Goal: Task Accomplishment & Management: Complete application form

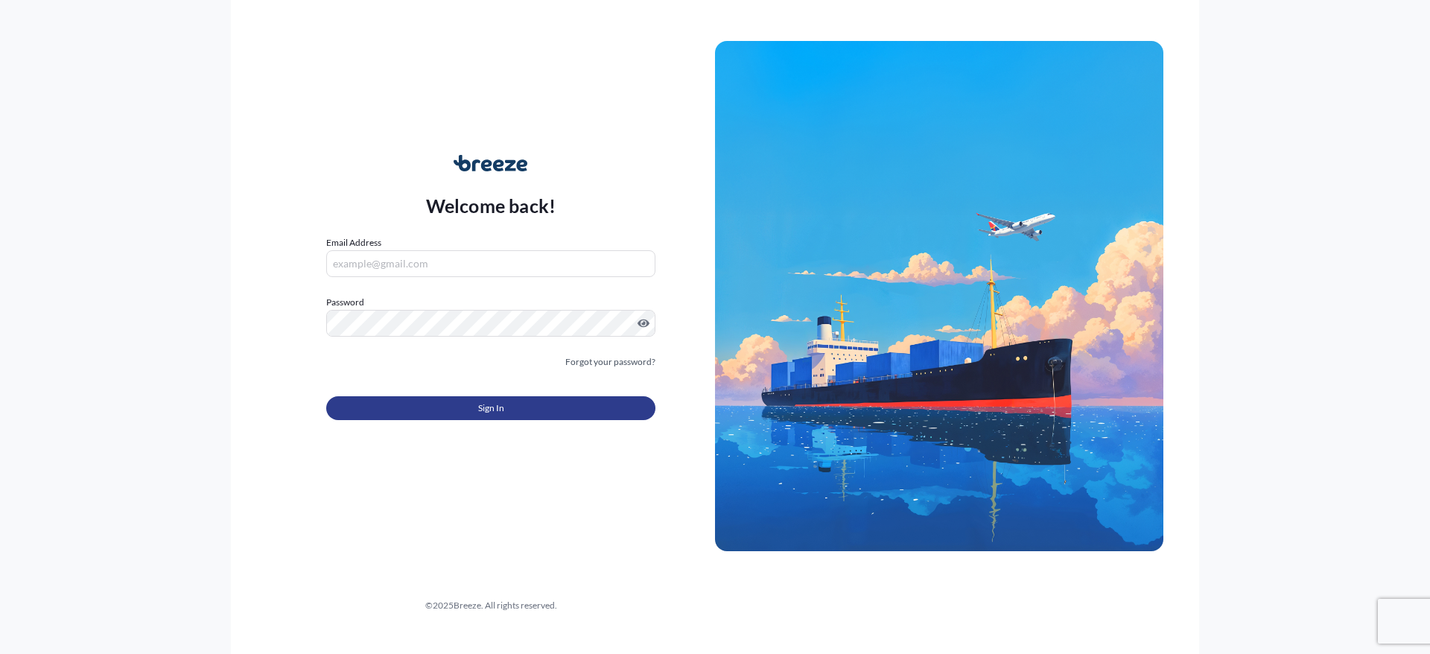
type input "[PERSON_NAME][EMAIL_ADDRESS][PERSON_NAME][DOMAIN_NAME]"
click at [483, 414] on span "Sign In" at bounding box center [491, 408] width 26 height 15
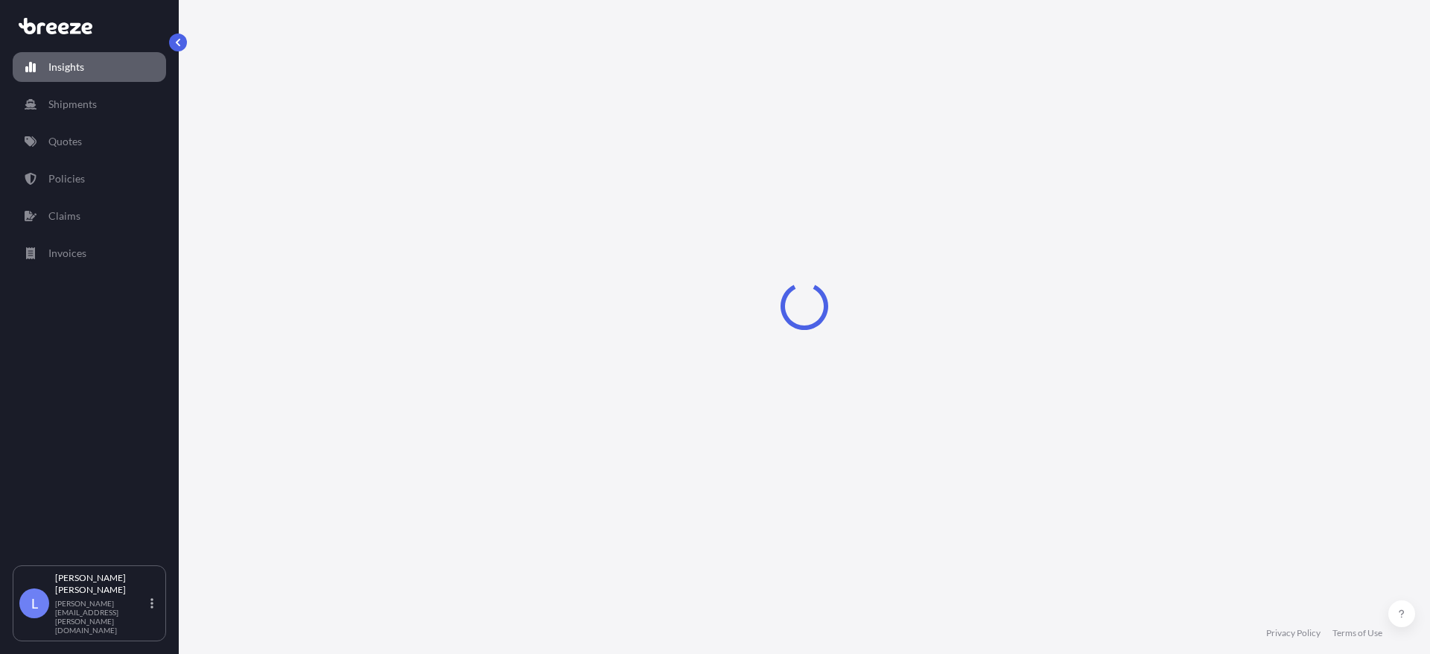
select select "2025"
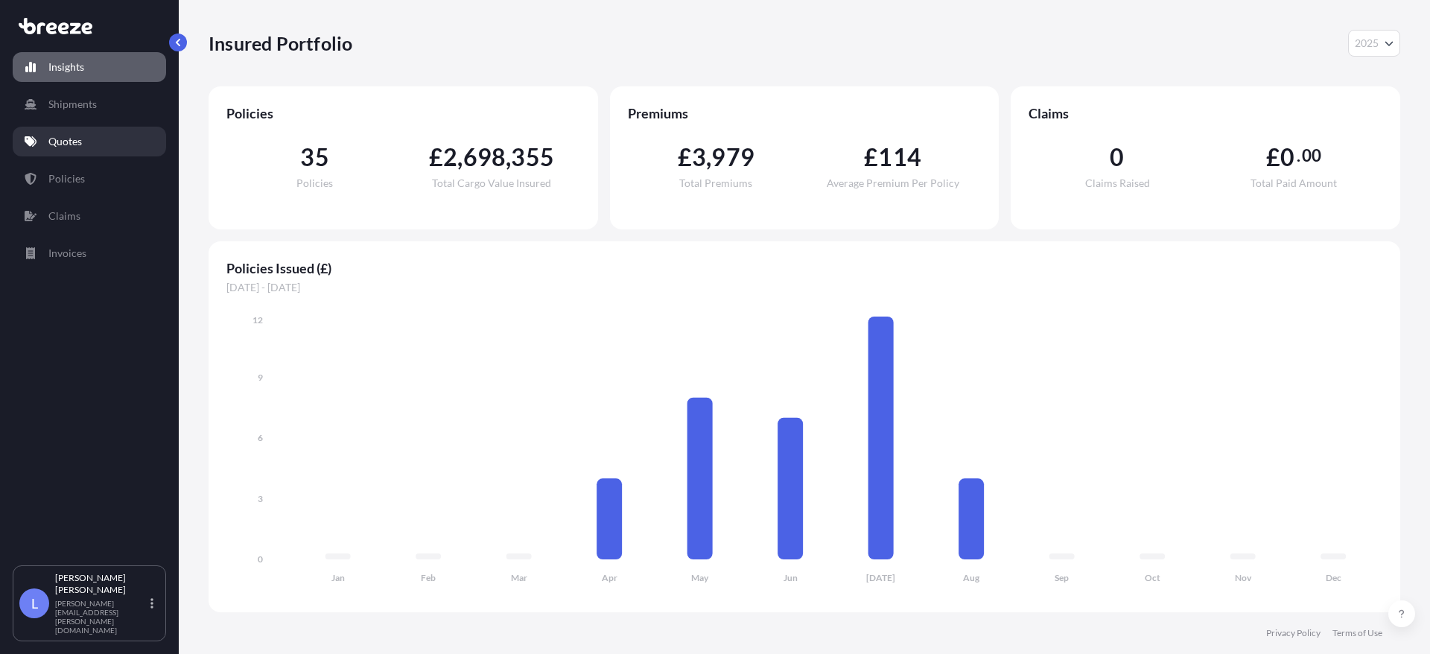
click at [75, 140] on p "Quotes" at bounding box center [65, 141] width 34 height 15
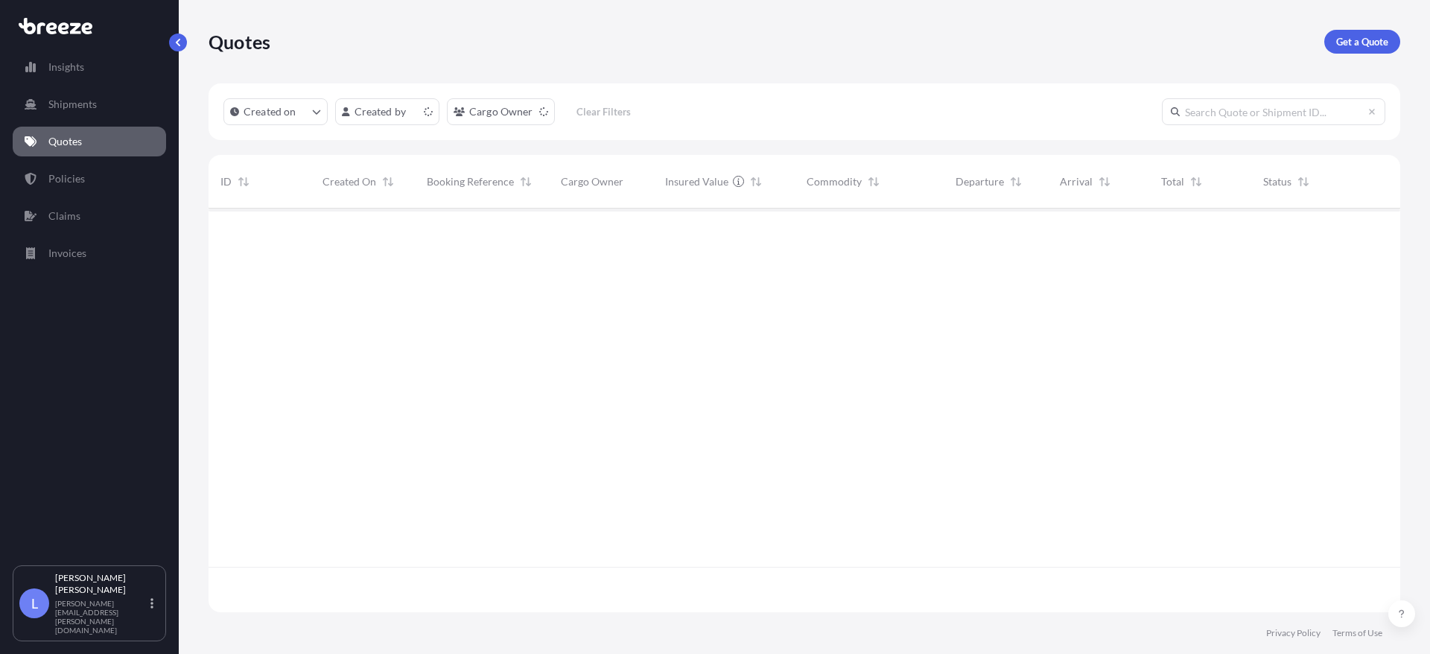
scroll to position [401, 1181]
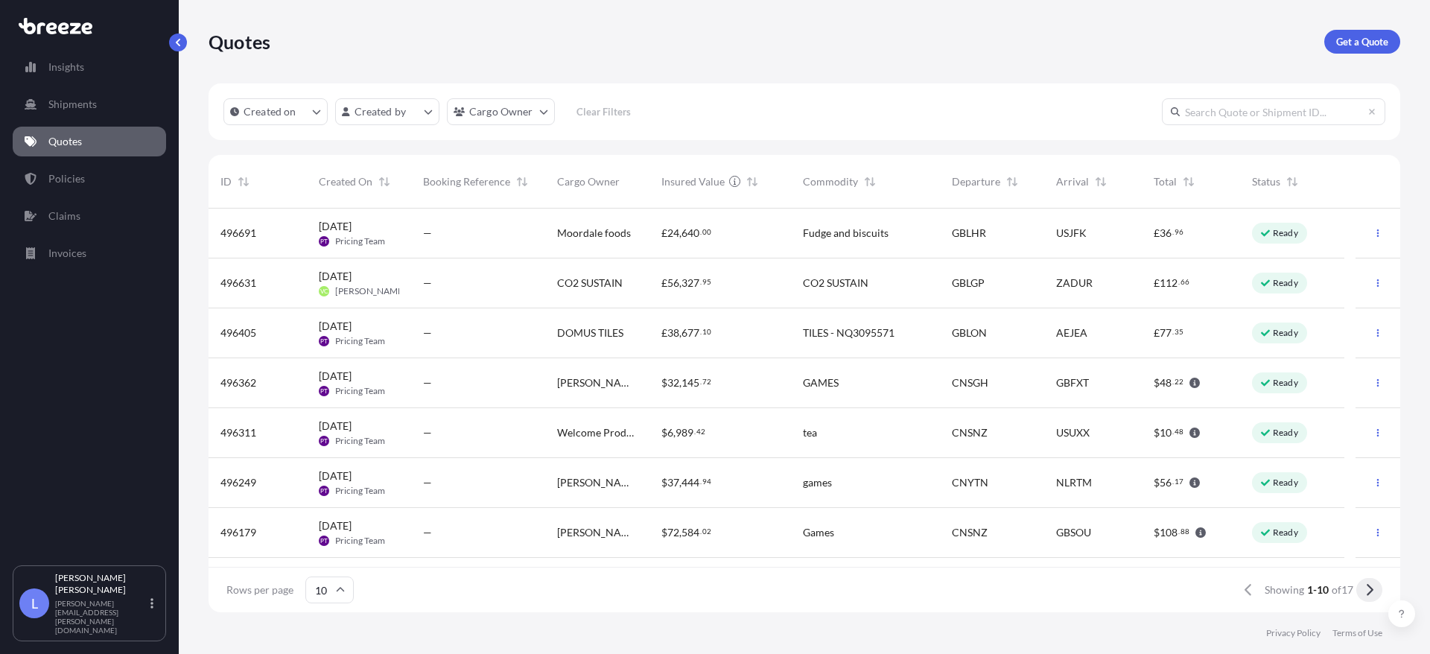
click at [1367, 593] on icon at bounding box center [1370, 589] width 8 height 13
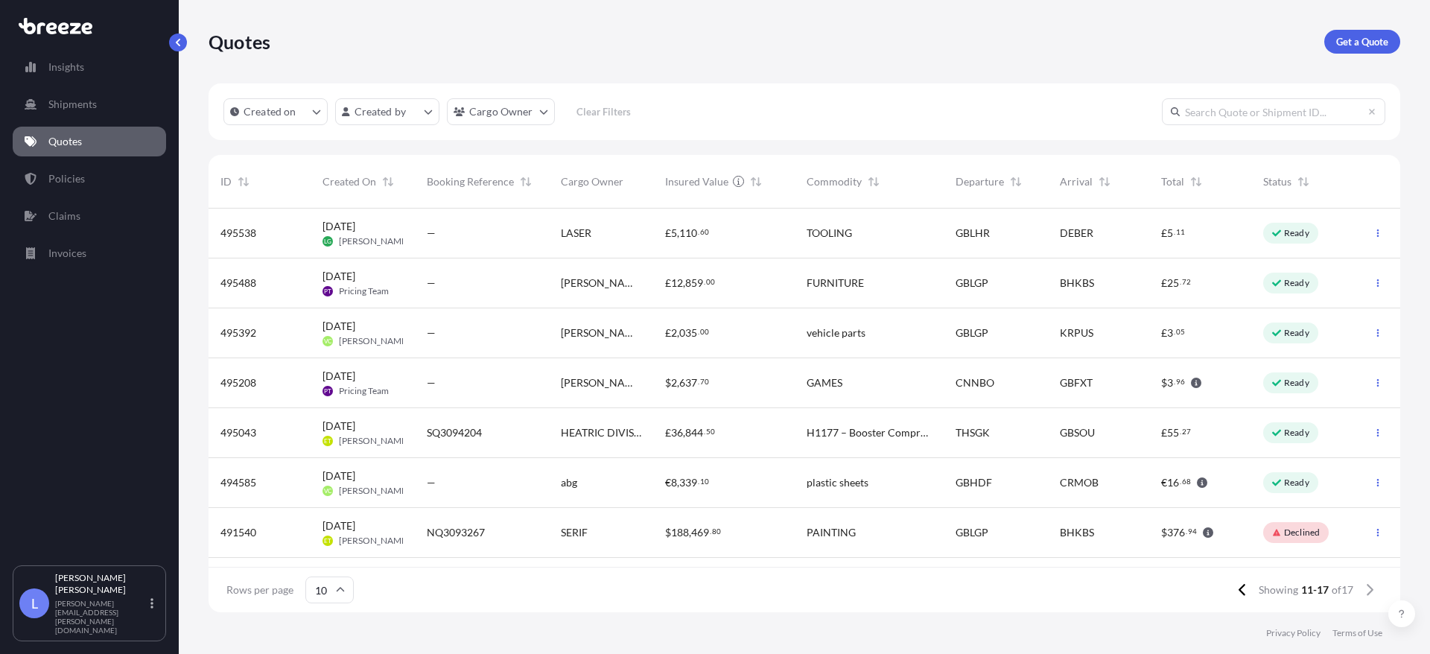
click at [716, 381] on div "$ 2 , 637 . 70" at bounding box center [724, 383] width 118 height 15
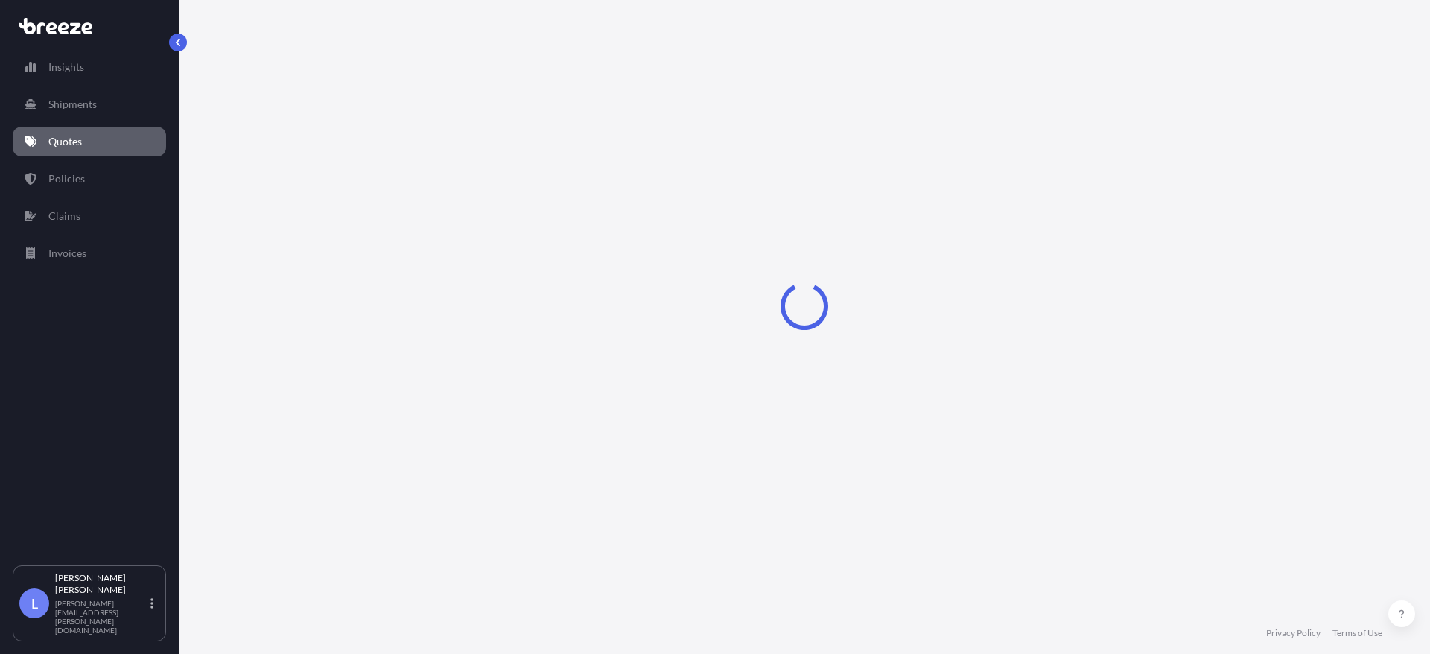
select select "Road"
select select "Sea"
select select "Road"
select select "1"
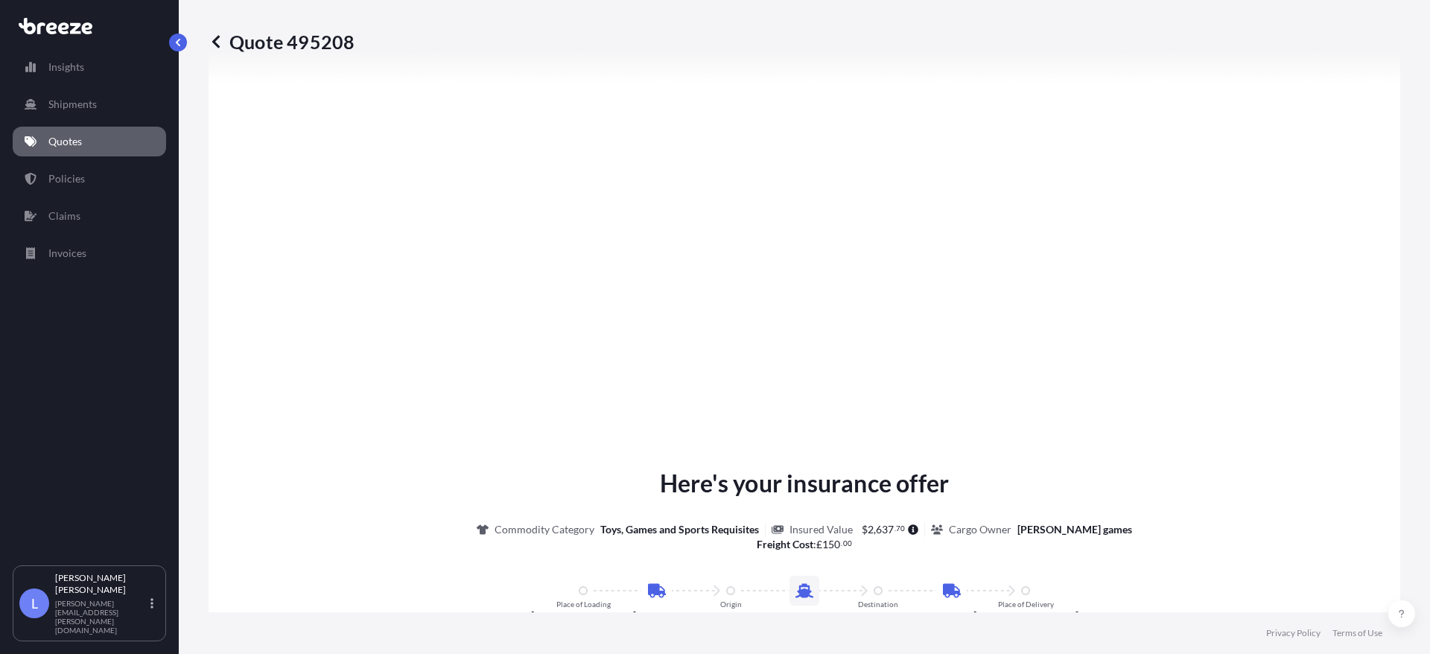
scroll to position [2007, 0]
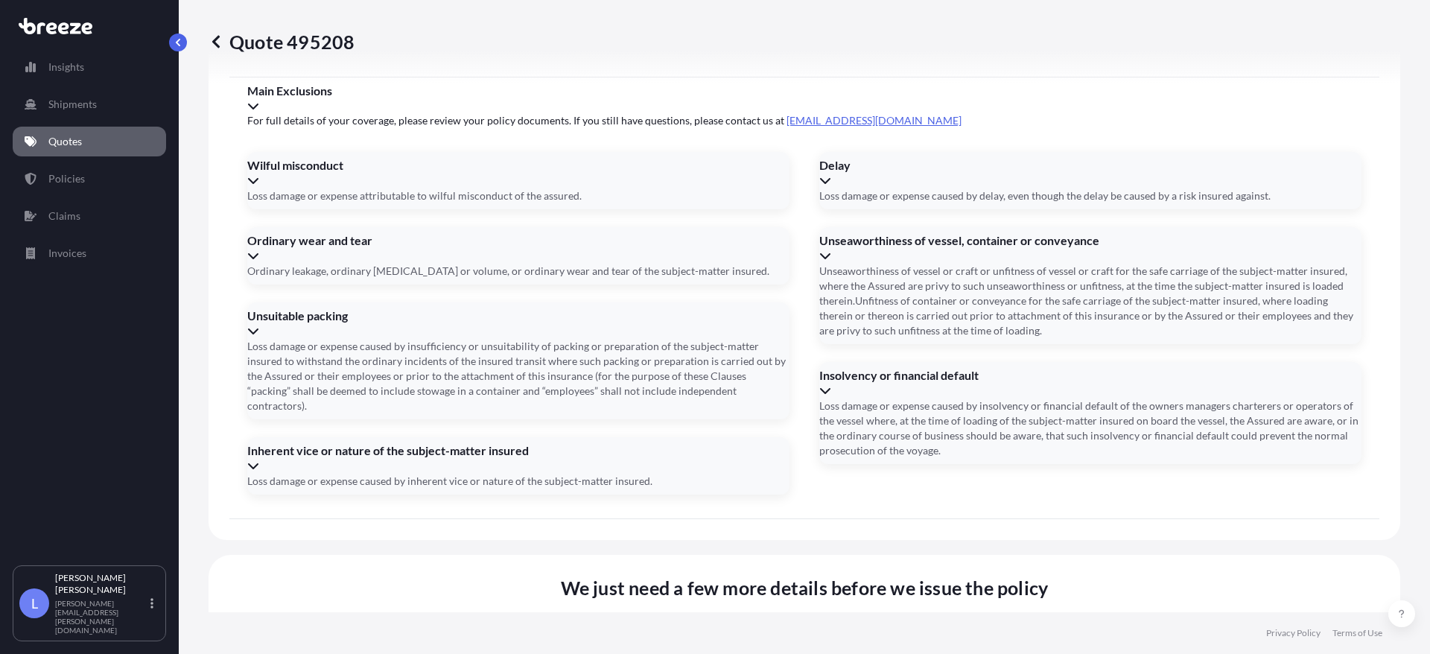
type input "SI3549957"
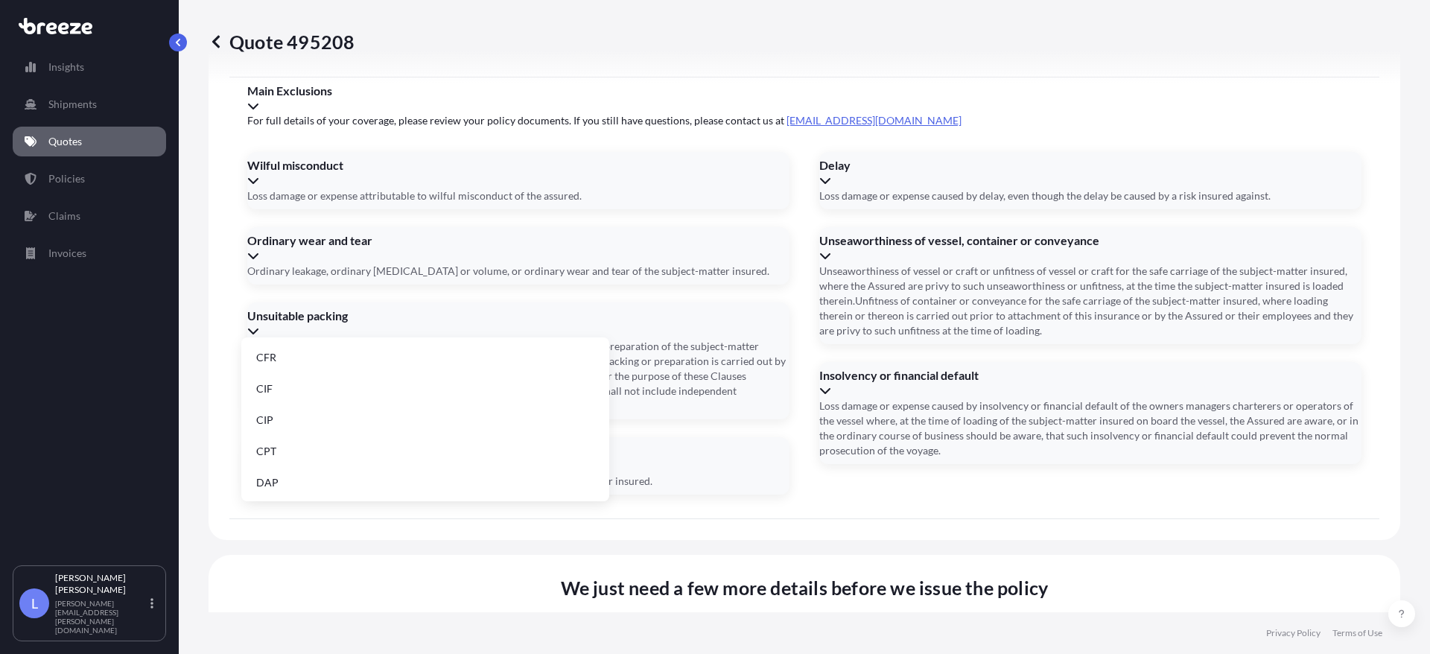
scroll to position [189, 0]
click at [283, 386] on li "EXW" at bounding box center [425, 387] width 356 height 28
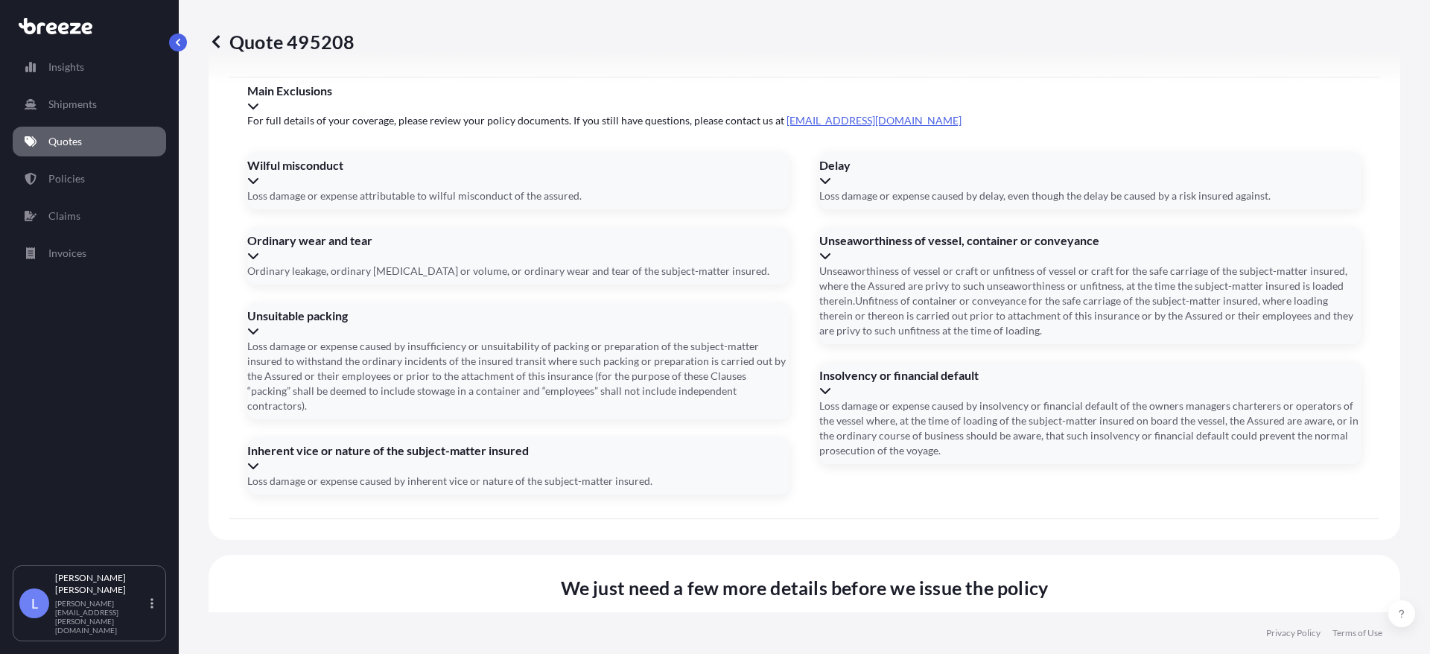
drag, startPoint x: 615, startPoint y: 401, endPoint x: 594, endPoint y: 402, distance: 21.7
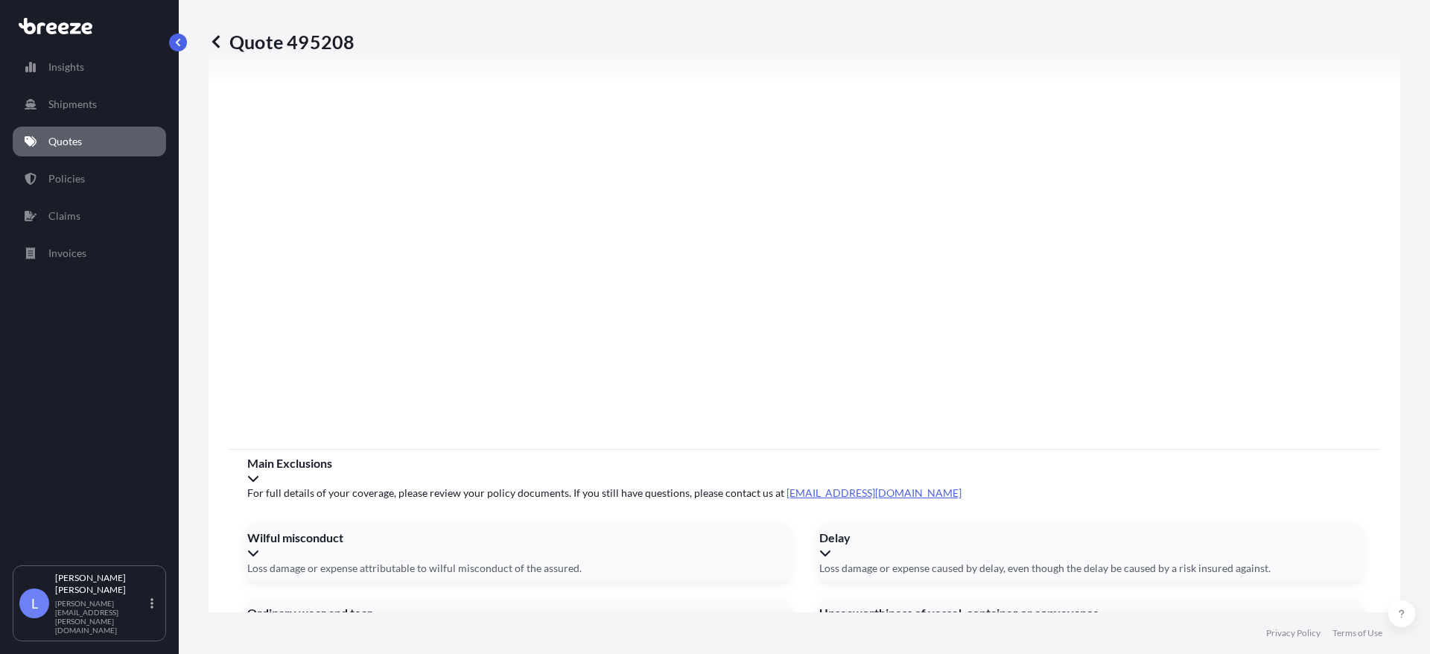
scroll to position [2007, 0]
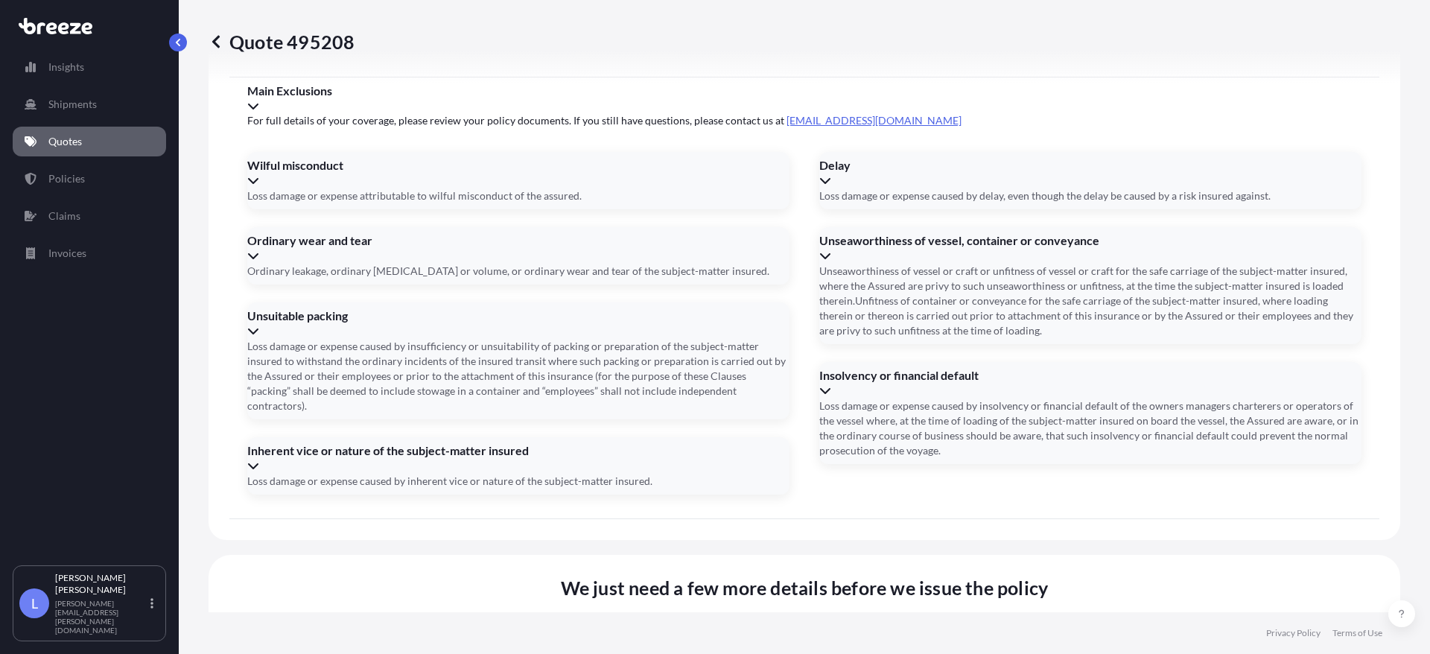
type input "[DATE]"
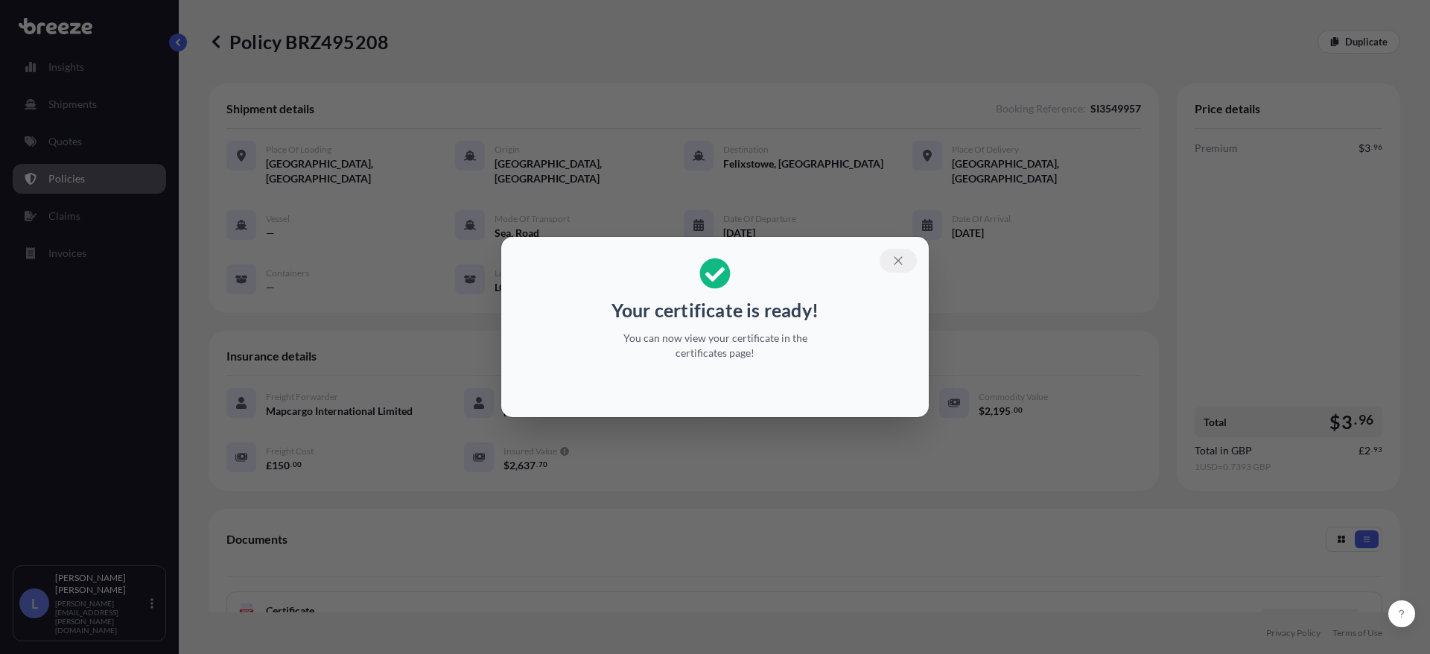
click at [900, 262] on icon "button" at bounding box center [898, 260] width 13 height 13
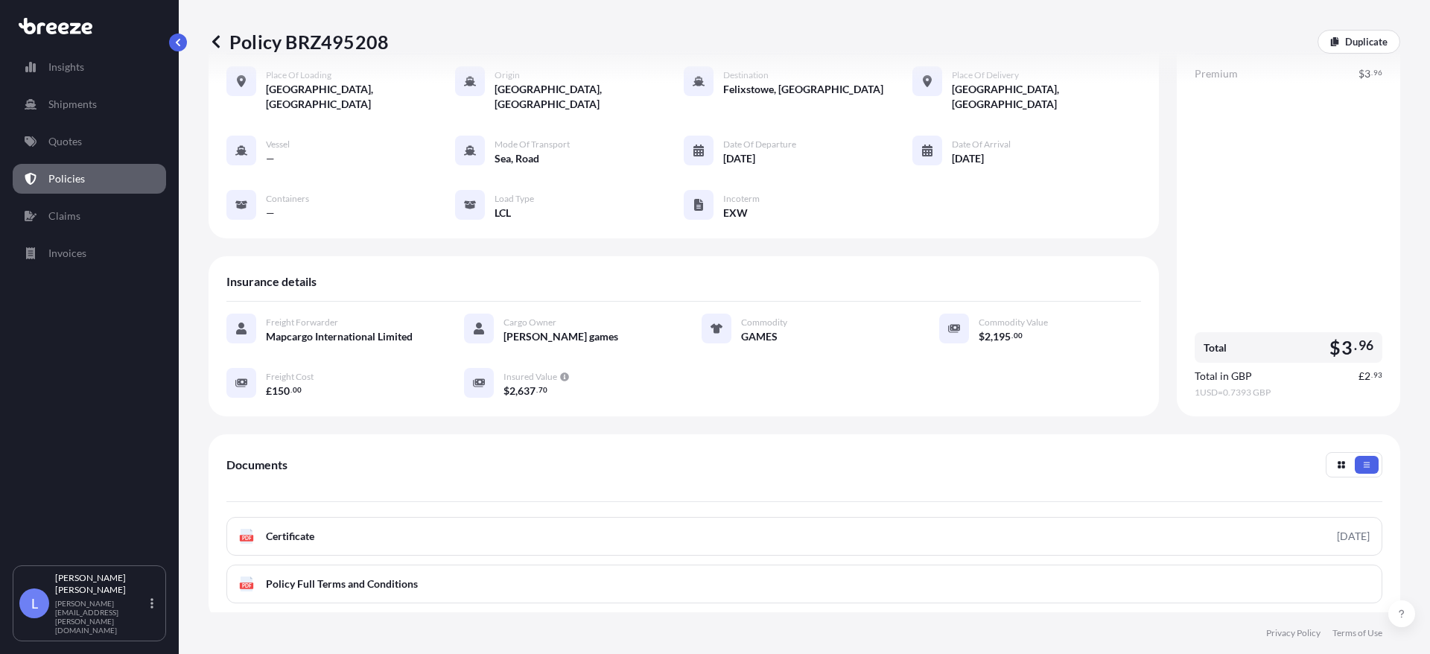
scroll to position [227, 0]
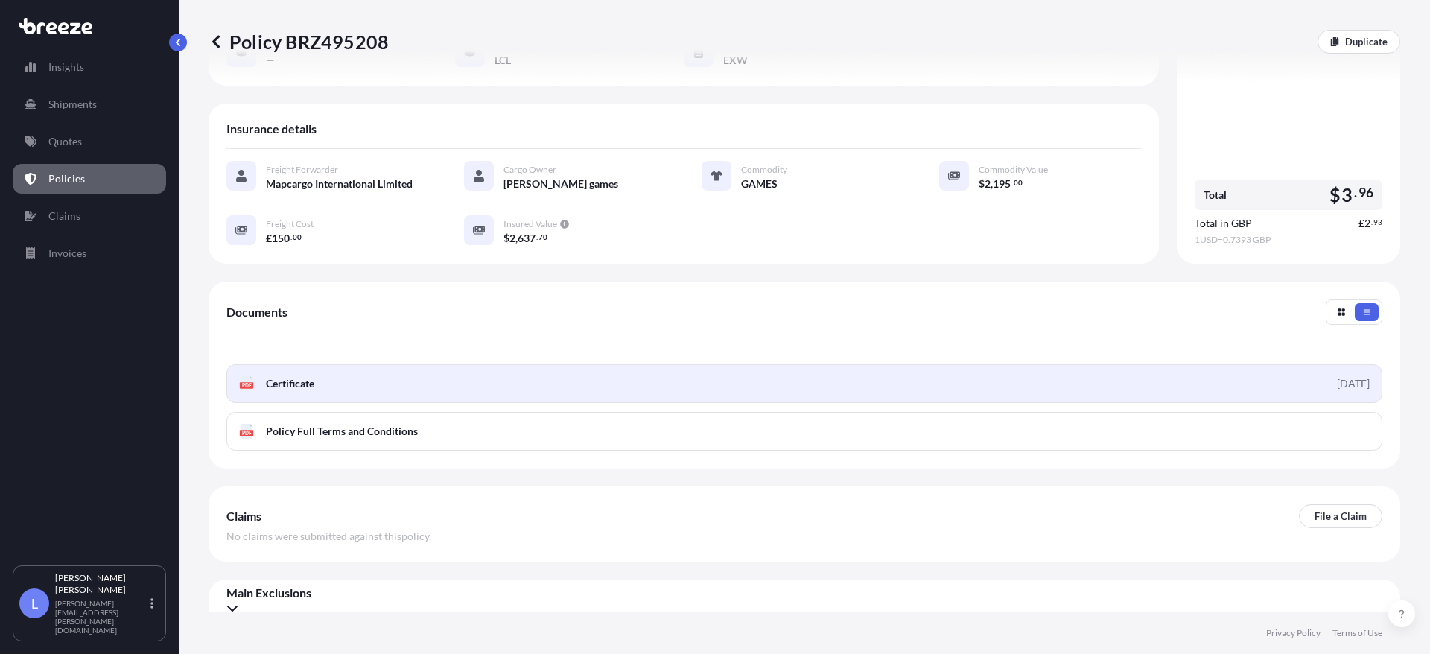
click at [387, 369] on link "PDF Certificate [DATE]" at bounding box center [804, 383] width 1156 height 39
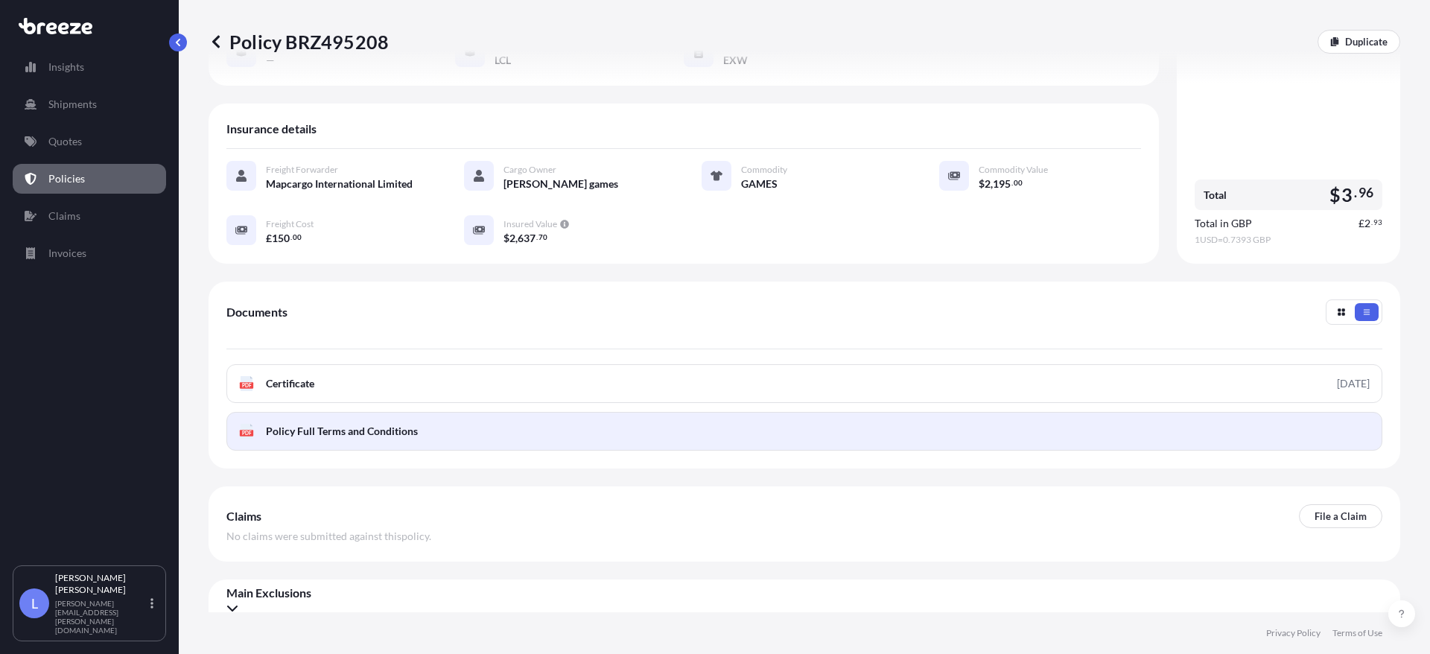
click at [331, 424] on span "Policy Full Terms and Conditions" at bounding box center [342, 431] width 152 height 15
